Goal: Find specific page/section: Find specific page/section

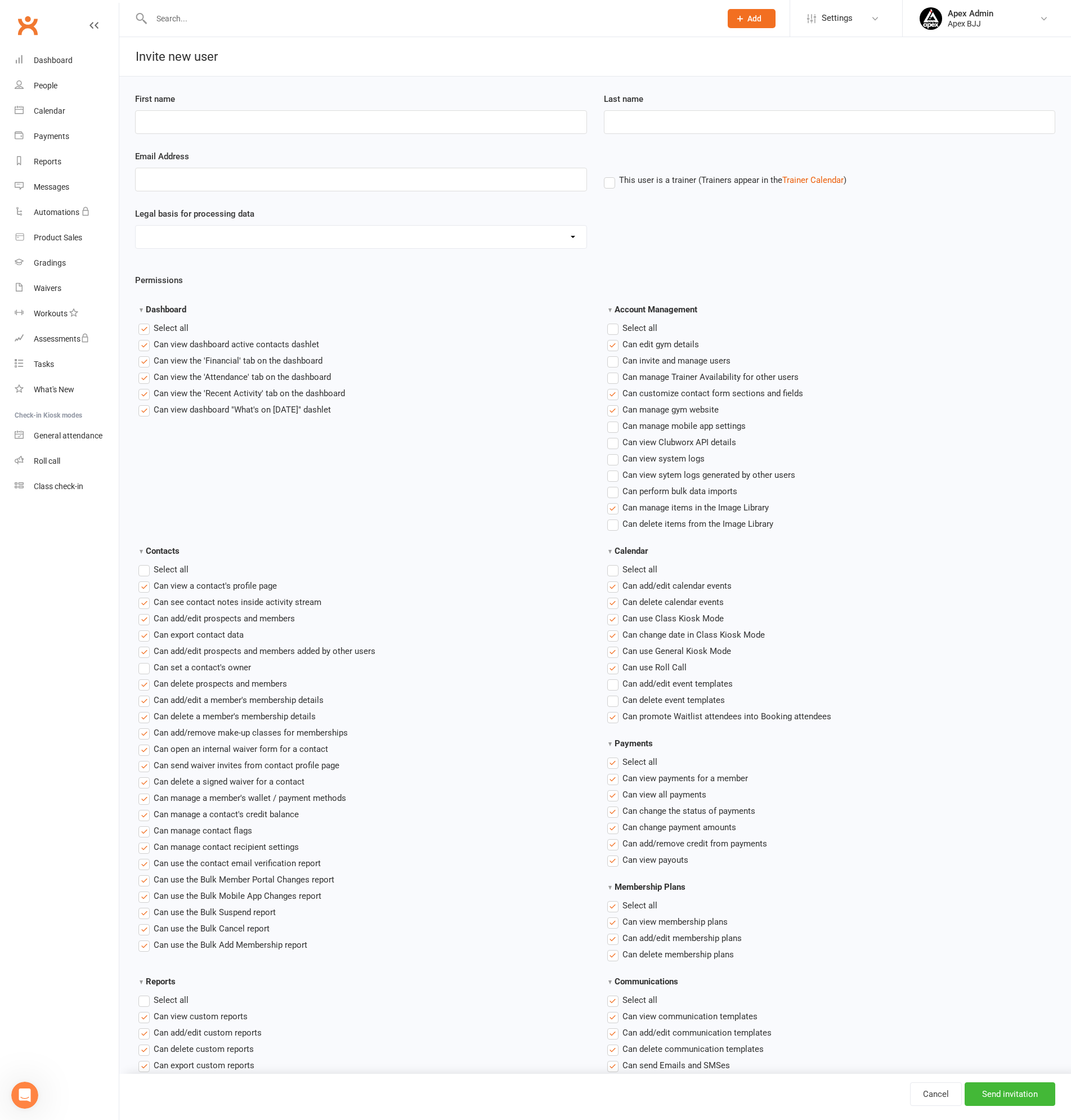
scroll to position [329, 0]
click at [50, 60] on div "Dashboard" at bounding box center [53, 60] width 39 height 9
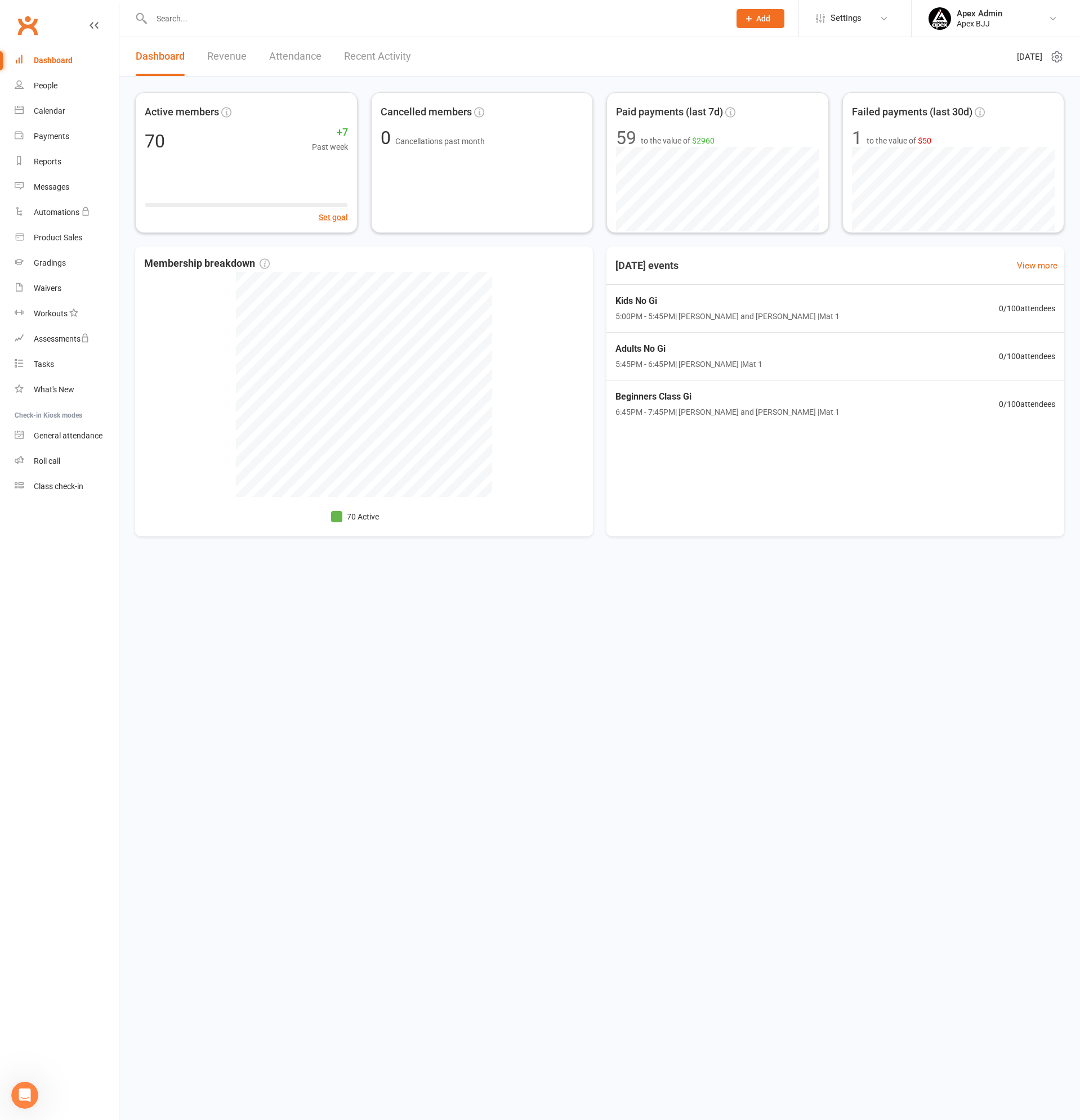
click at [195, 23] on input "text" at bounding box center [435, 19] width 574 height 16
type input "[PERSON_NAME]"
click at [214, 48] on div "[PERSON_NAME]" at bounding box center [193, 50] width 62 height 17
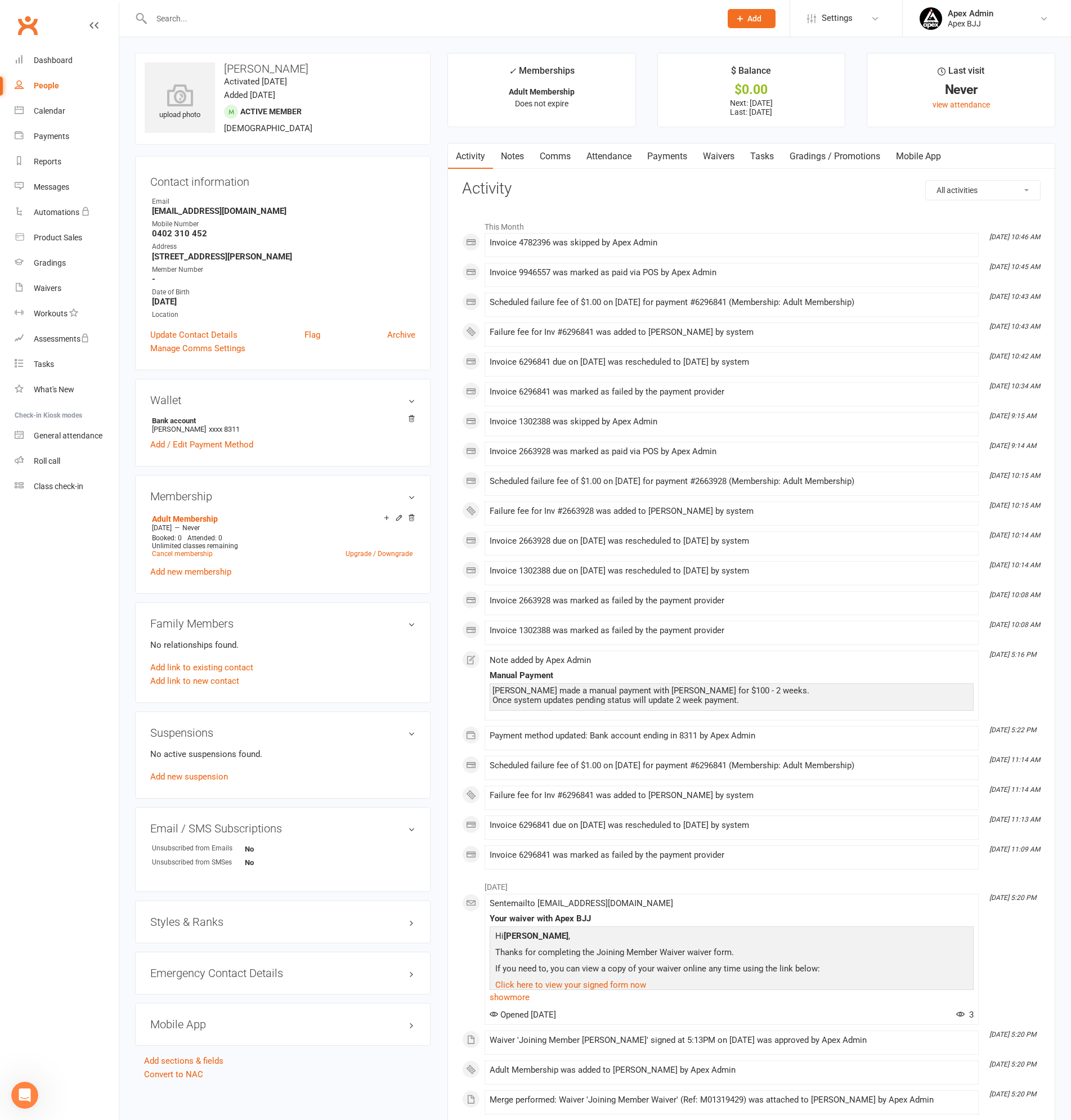
click at [660, 155] on link "Payments" at bounding box center [667, 156] width 56 height 26
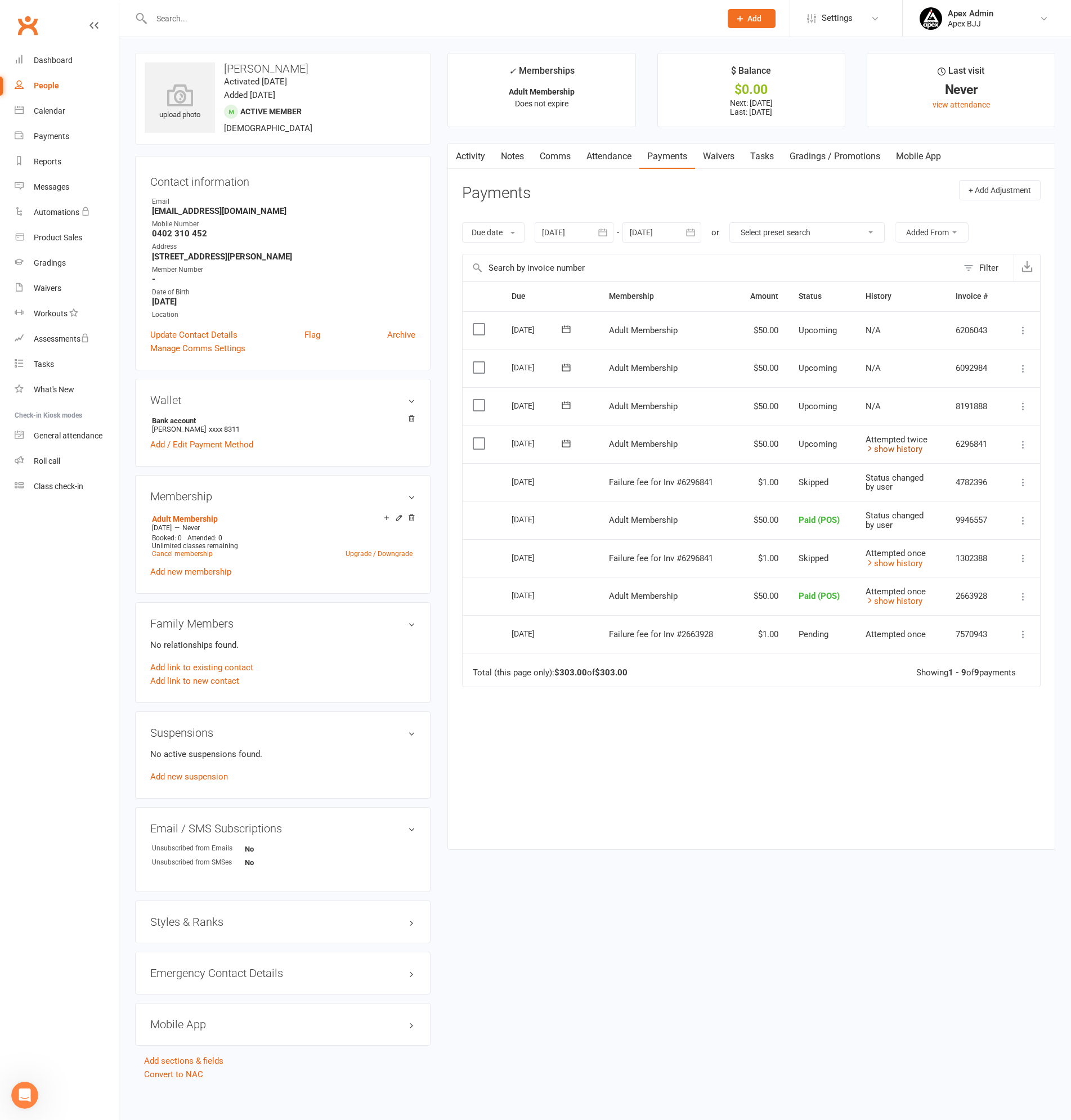
click at [888, 451] on link "show history" at bounding box center [894, 448] width 57 height 10
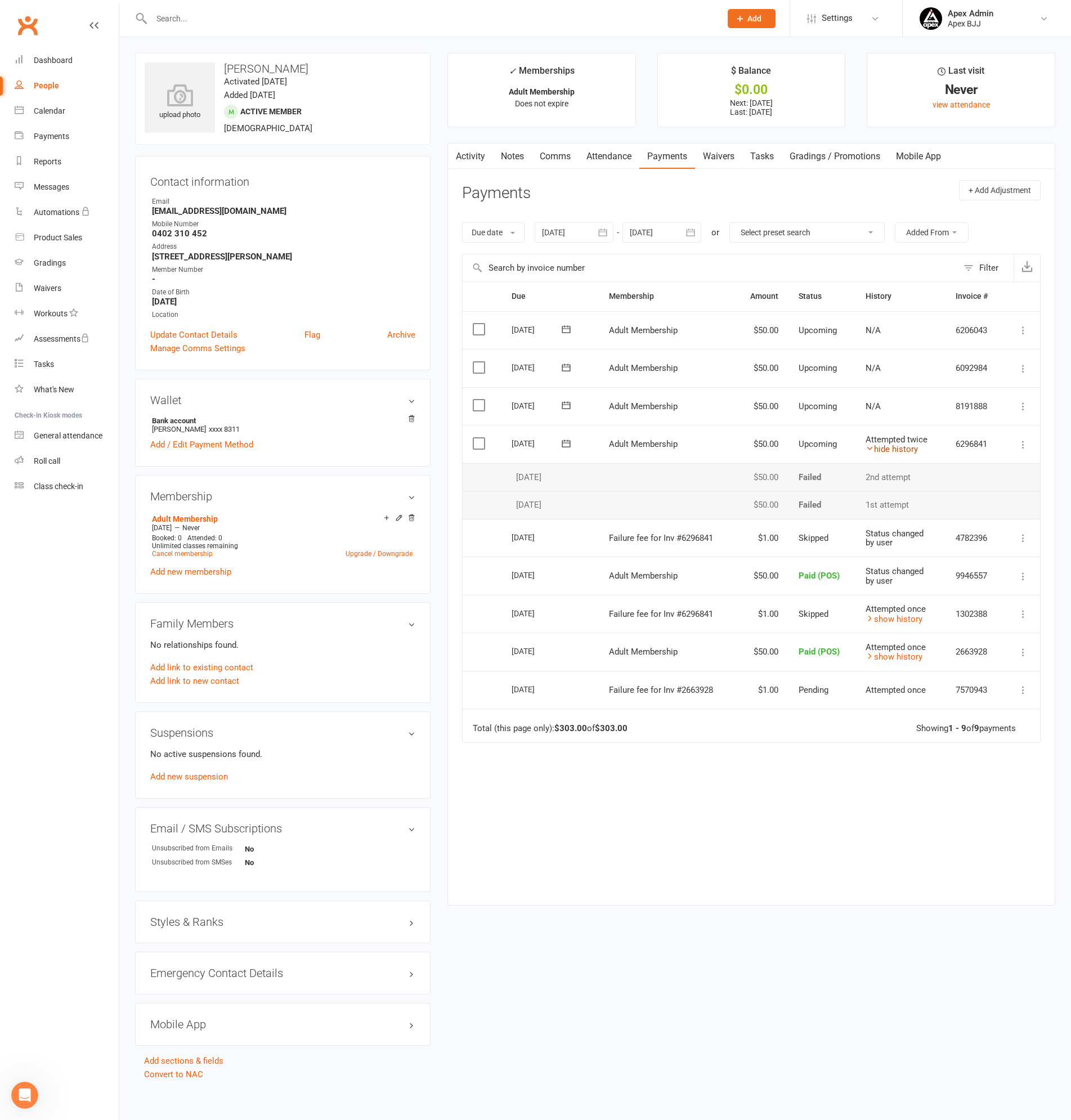
click at [888, 451] on link "hide history" at bounding box center [892, 448] width 52 height 10
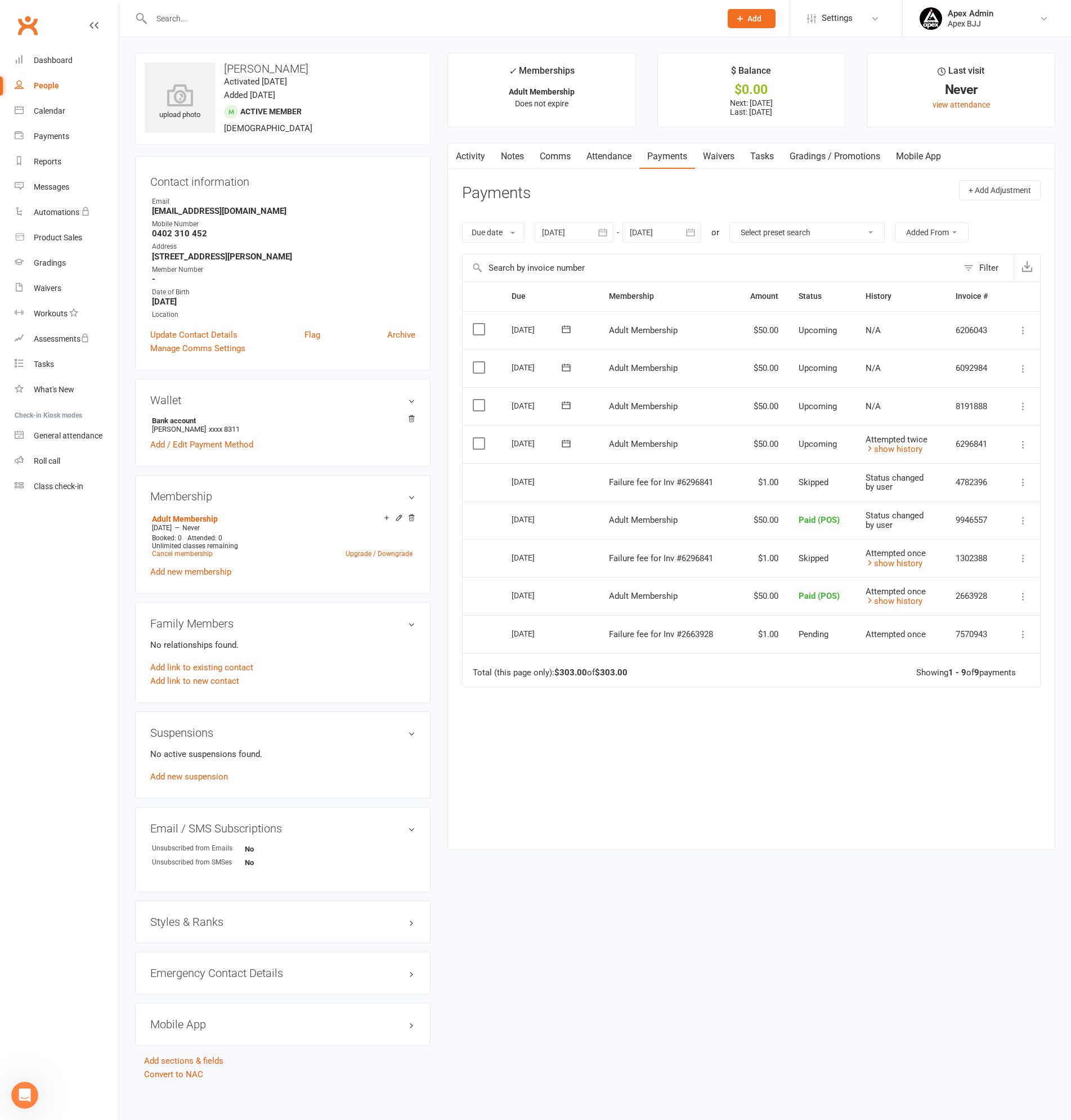
click at [240, 15] on input "text" at bounding box center [430, 19] width 565 height 16
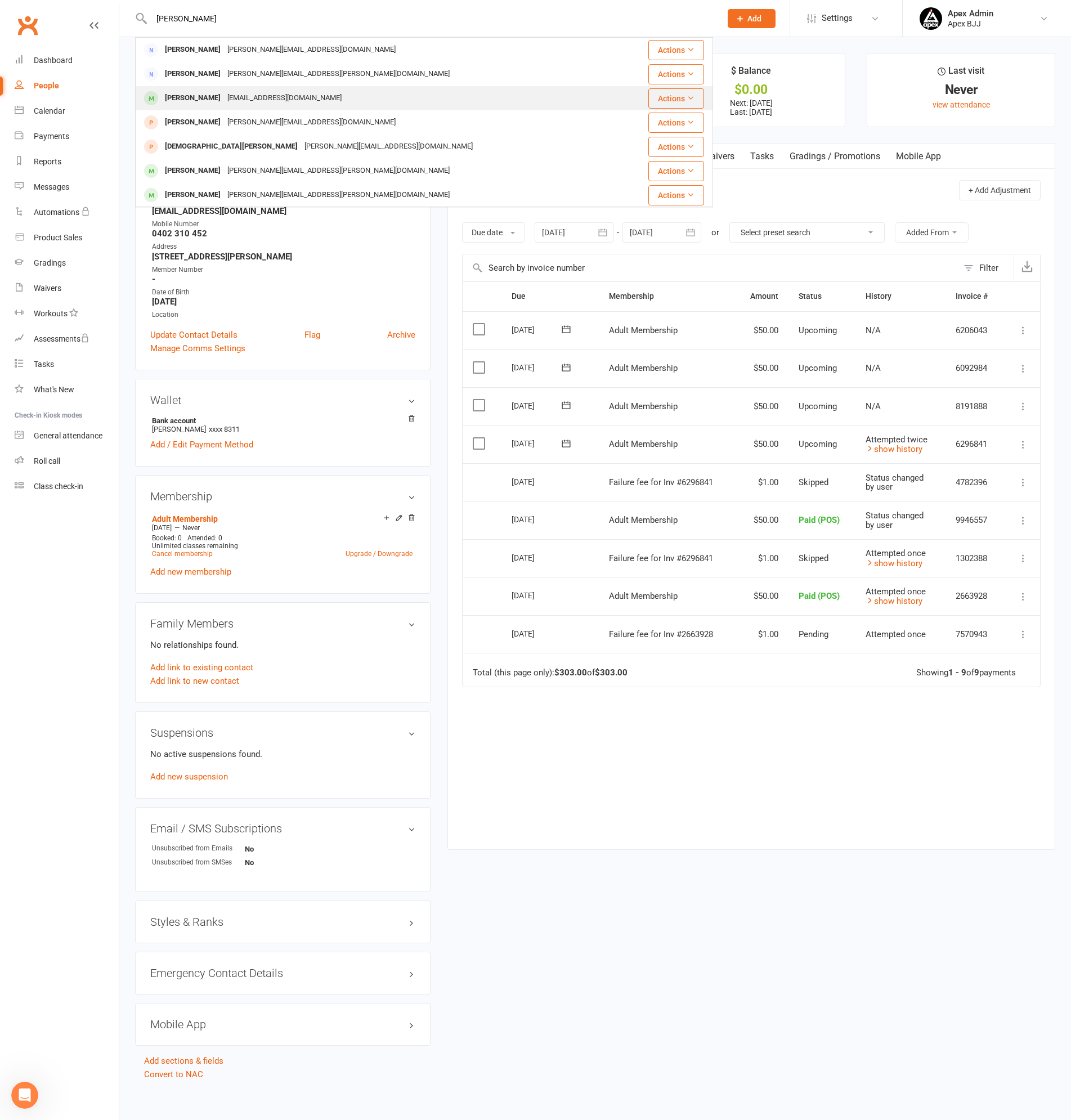
type input "[PERSON_NAME]"
click at [210, 95] on div "[PERSON_NAME]" at bounding box center [193, 98] width 62 height 17
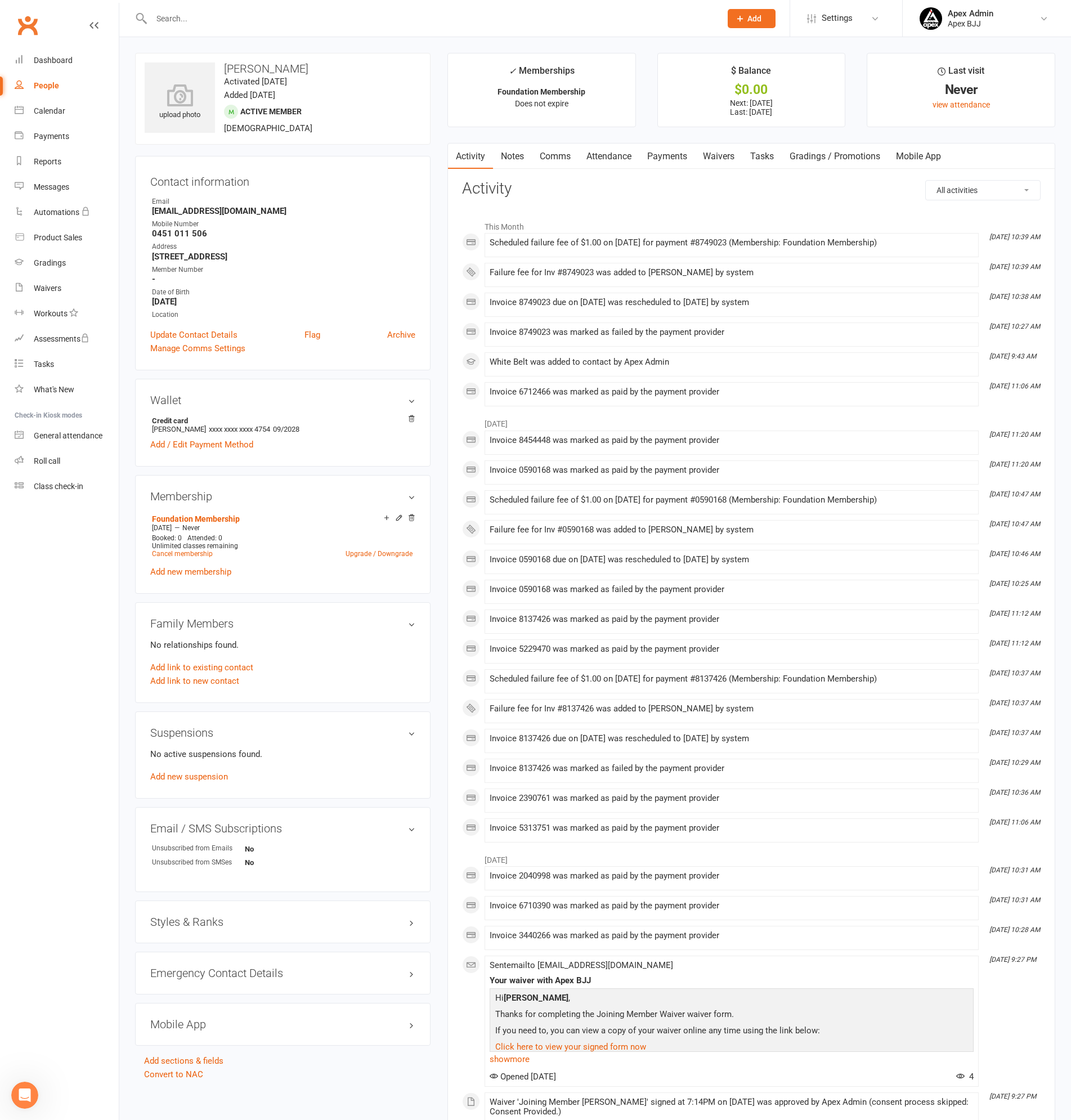
click at [663, 155] on link "Payments" at bounding box center [667, 156] width 56 height 26
